Goal: Information Seeking & Learning: Check status

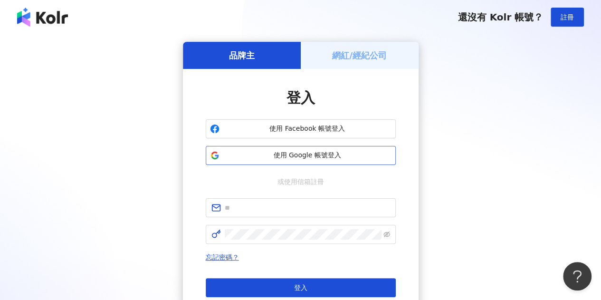
click at [258, 163] on button "使用 Google 帳號登入" at bounding box center [301, 155] width 190 height 19
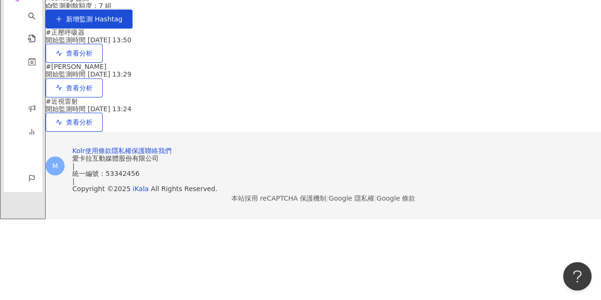
scroll to position [114, 0]
click at [103, 132] on button "查看分析" at bounding box center [74, 122] width 57 height 19
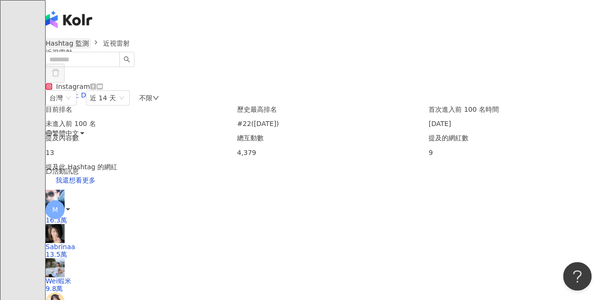
click at [70, 48] on link "Hashtag 監測" at bounding box center [67, 43] width 47 height 10
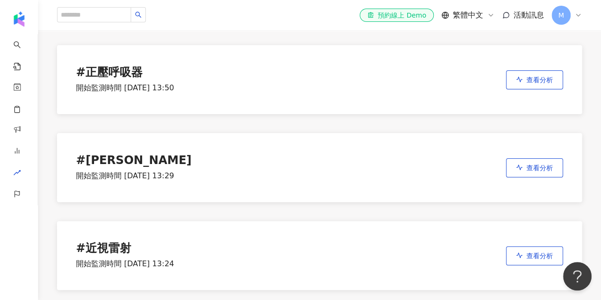
scroll to position [63, 0]
click at [531, 171] on span "查看分析" at bounding box center [539, 167] width 27 height 8
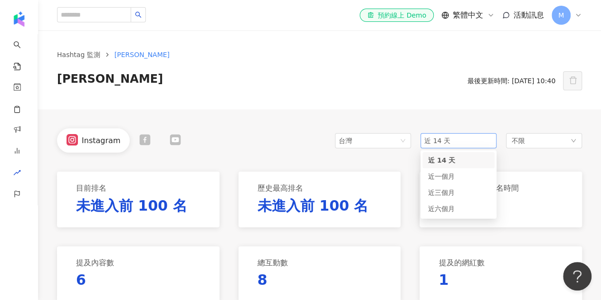
click at [465, 135] on span "近 14 天" at bounding box center [458, 141] width 68 height 14
click at [440, 206] on span "近六個月" at bounding box center [441, 209] width 27 height 8
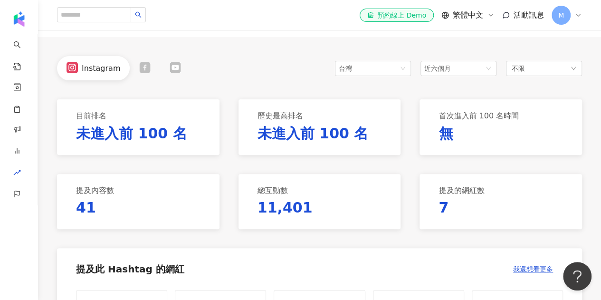
scroll to position [19, 0]
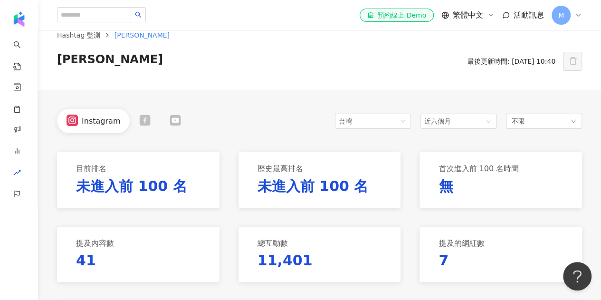
click at [140, 118] on icon at bounding box center [145, 120] width 11 height 11
click at [169, 123] on icon at bounding box center [172, 120] width 11 height 11
click at [73, 124] on icon at bounding box center [72, 120] width 11 height 11
